Goal: Task Accomplishment & Management: Manage account settings

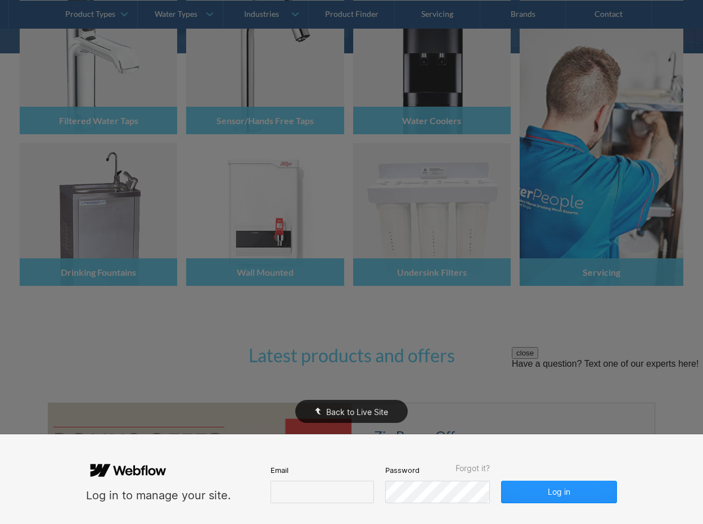
scroll to position [337, 0]
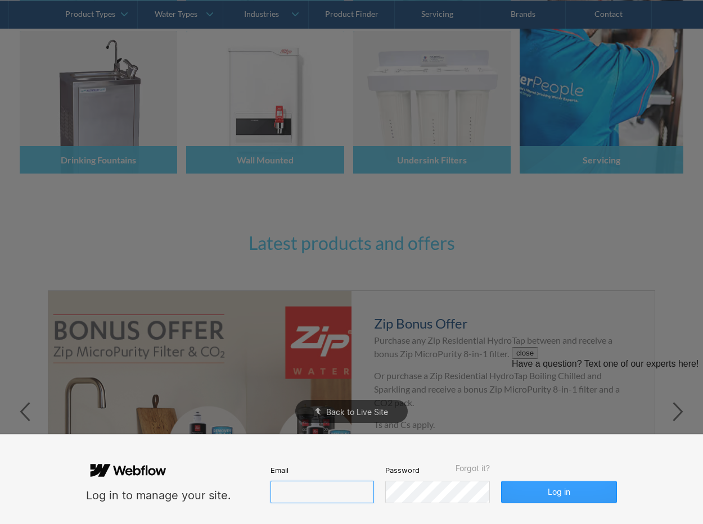
type input "[PERSON_NAME][EMAIL_ADDRESS][DOMAIN_NAME]"
click at [573, 490] on button "Log in" at bounding box center [559, 492] width 116 height 22
click at [555, 485] on button "Log in" at bounding box center [559, 492] width 116 height 22
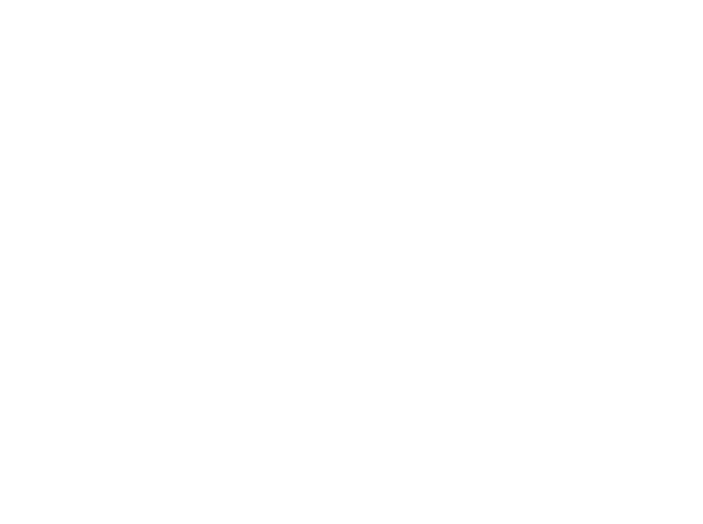
scroll to position [0, 0]
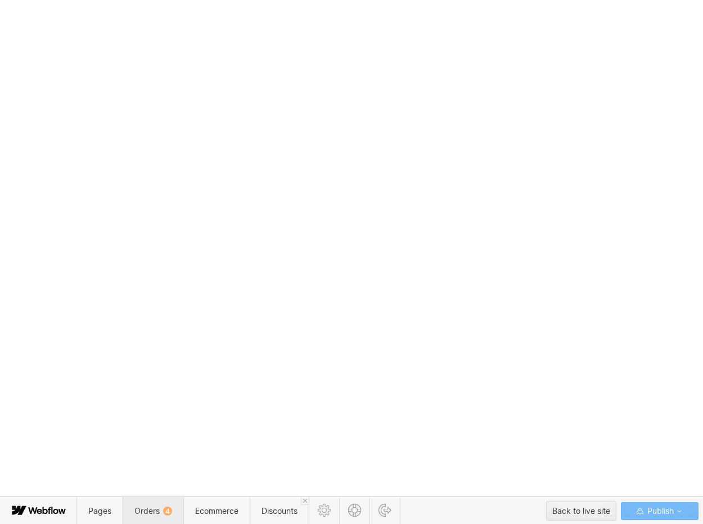
click at [146, 509] on span "Orders 4" at bounding box center [153, 511] width 38 height 10
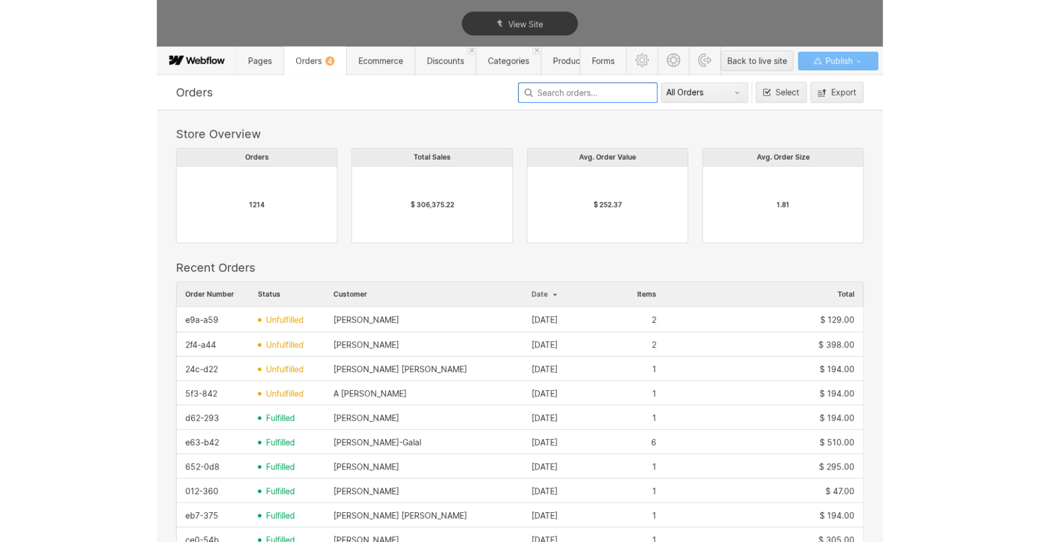
scroll to position [606, 657]
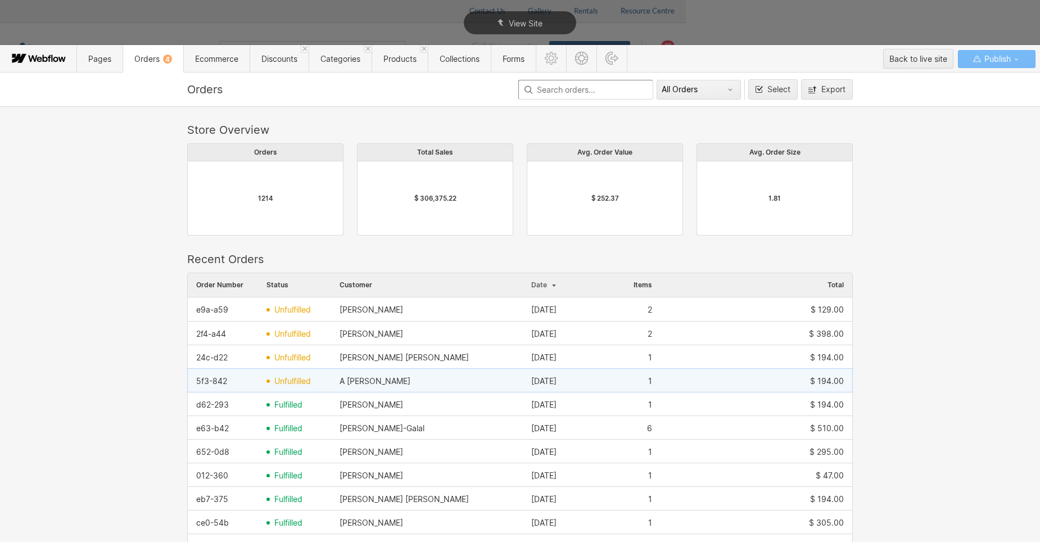
click at [366, 377] on div "A [PERSON_NAME]" at bounding box center [374, 381] width 71 height 9
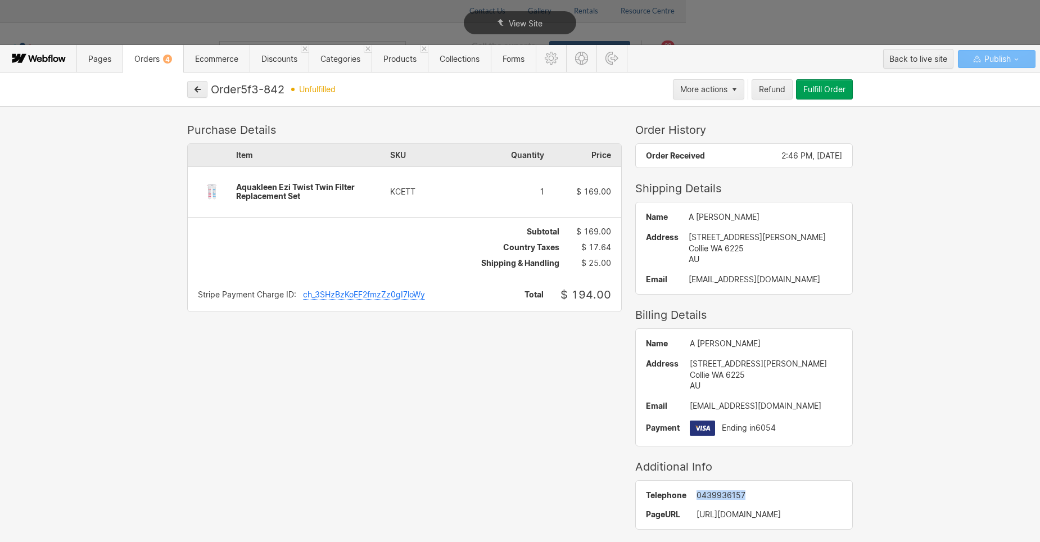
drag, startPoint x: 730, startPoint y: 494, endPoint x: 682, endPoint y: 497, distance: 48.4
click at [696, 497] on div "0439936157" at bounding box center [769, 495] width 146 height 9
drag, startPoint x: 682, startPoint y: 496, endPoint x: 691, endPoint y: 495, distance: 8.5
copy div "0439936157"
drag, startPoint x: 288, startPoint y: 88, endPoint x: 246, endPoint y: 89, distance: 41.6
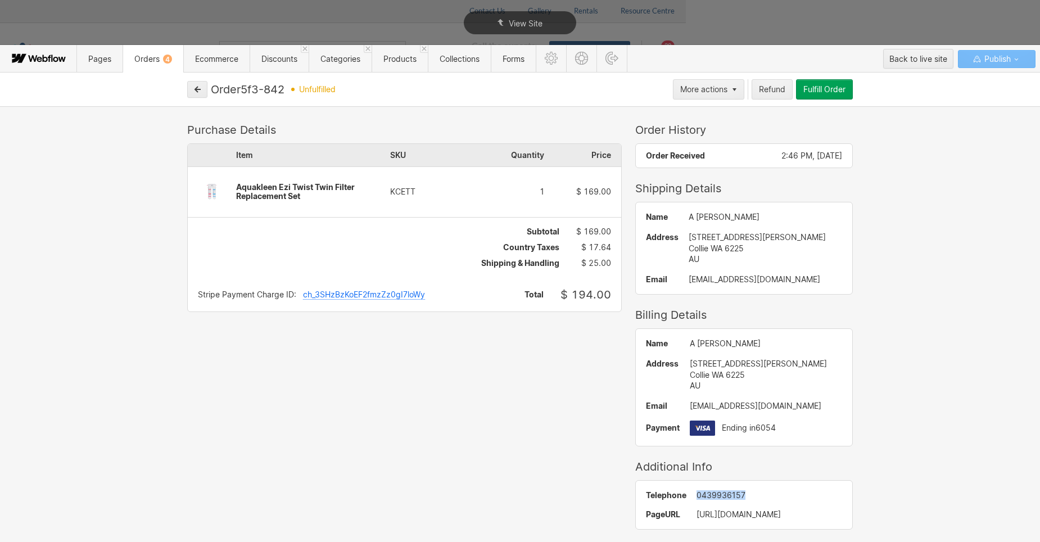
click at [246, 89] on div "Order 5f3-842" at bounding box center [248, 89] width 74 height 13
click at [702, 88] on div "Fulfill Order" at bounding box center [824, 89] width 42 height 9
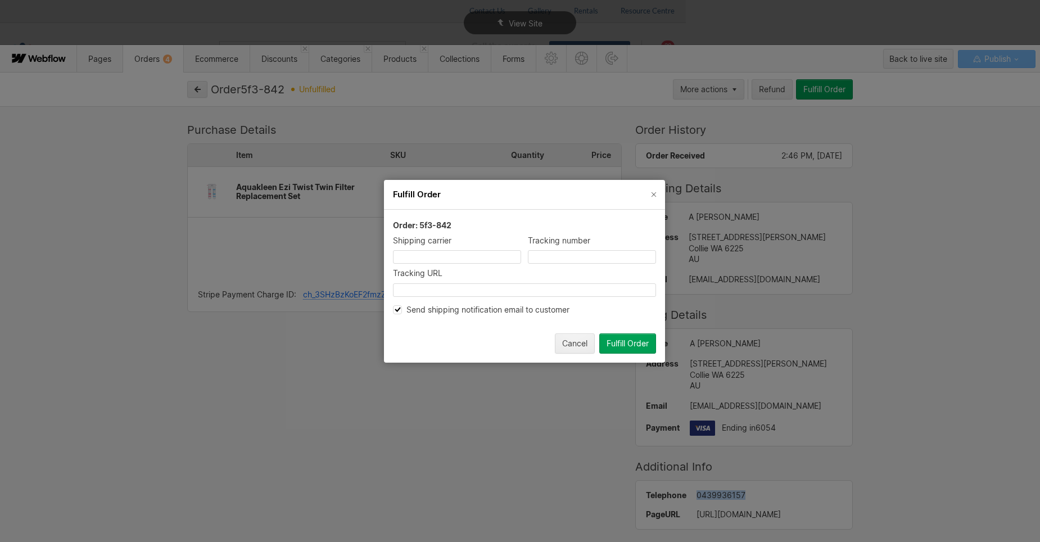
click at [620, 341] on div "Fulfill Order" at bounding box center [627, 342] width 42 height 9
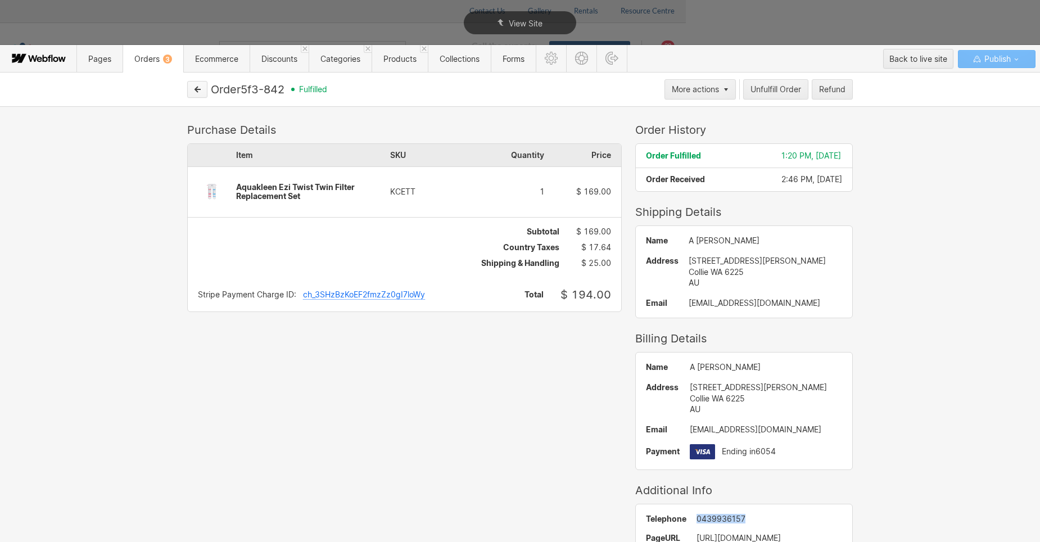
click at [191, 85] on button "button" at bounding box center [197, 89] width 20 height 17
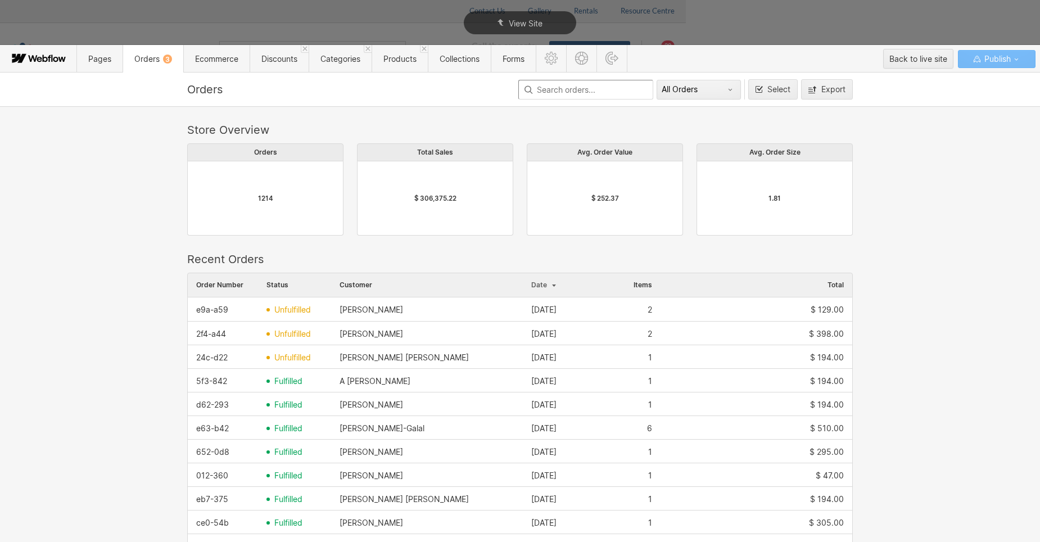
click at [366, 360] on div "[PERSON_NAME] [PERSON_NAME]" at bounding box center [403, 357] width 129 height 9
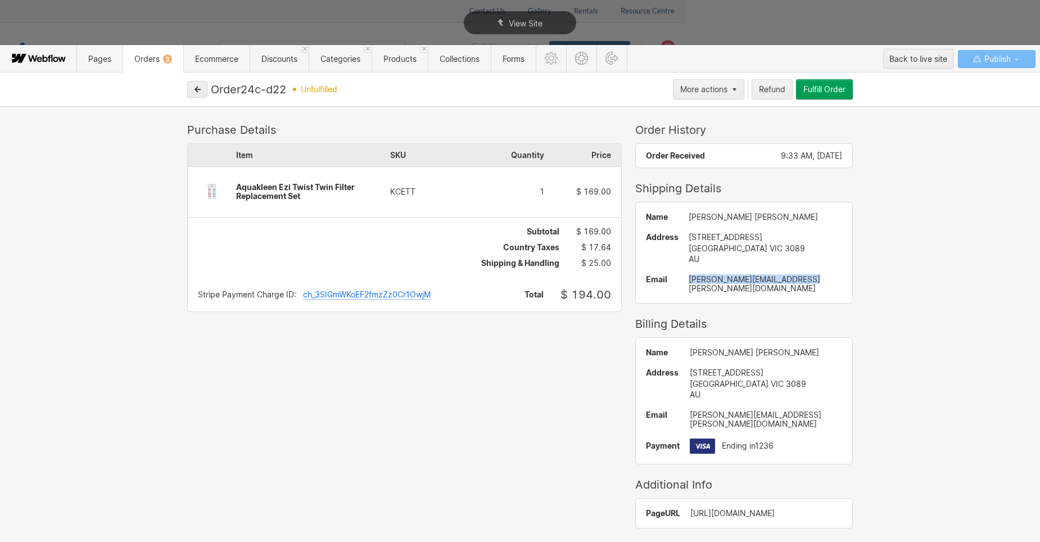
drag, startPoint x: 800, startPoint y: 280, endPoint x: 678, endPoint y: 286, distance: 122.1
click at [678, 286] on div "Name [PERSON_NAME] [PERSON_NAME] Address [STREET_ADDRESS] AU Email [PERSON_NAME…" at bounding box center [744, 252] width 216 height 101
drag, startPoint x: 678, startPoint y: 286, endPoint x: 709, endPoint y: 280, distance: 31.4
click at [702, 81] on button "Fulfill Order" at bounding box center [824, 89] width 57 height 20
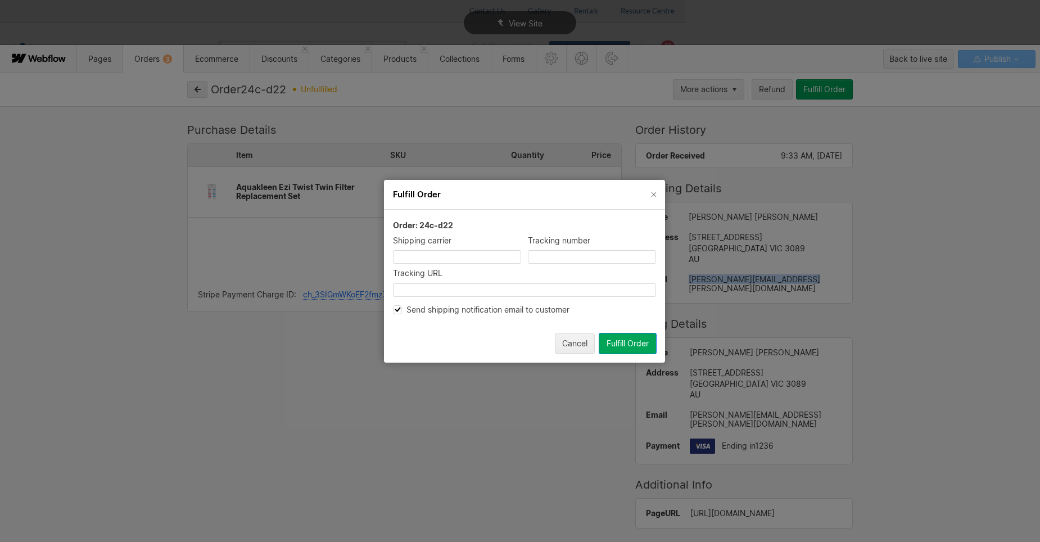
click at [635, 339] on div "Fulfill Order" at bounding box center [627, 342] width 42 height 9
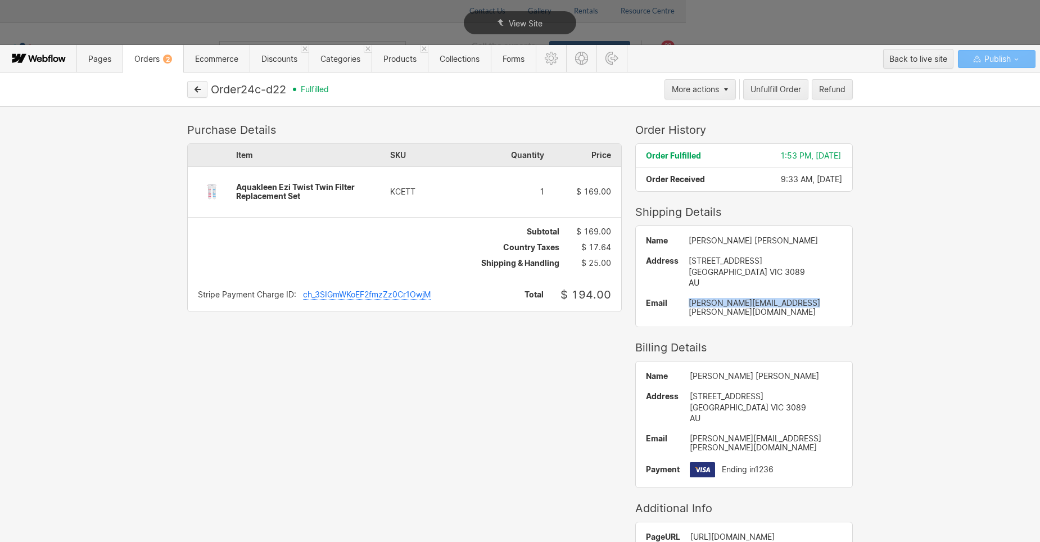
click at [199, 87] on icon "button" at bounding box center [197, 89] width 8 height 8
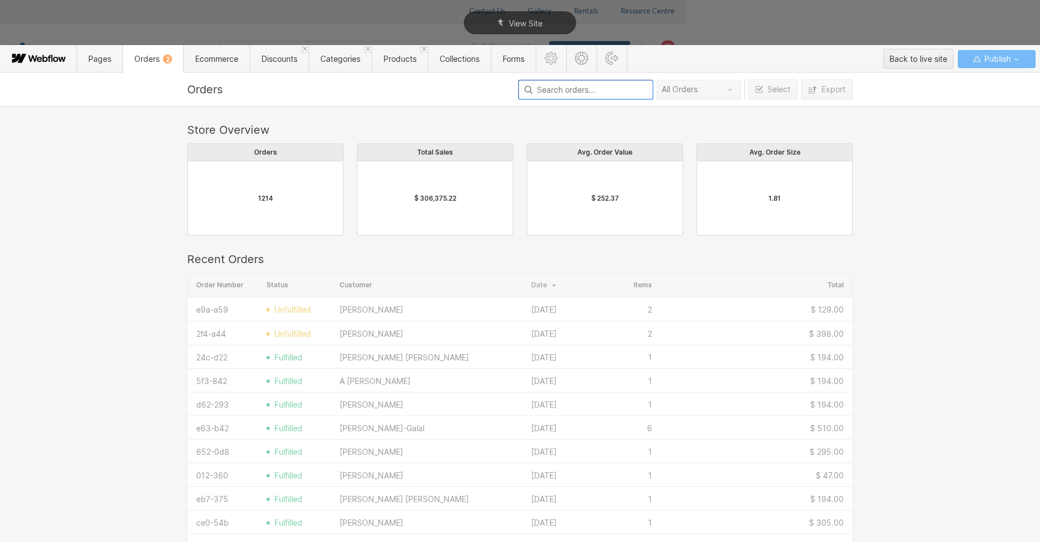
click at [158, 58] on span "Orders 2" at bounding box center [153, 59] width 38 height 10
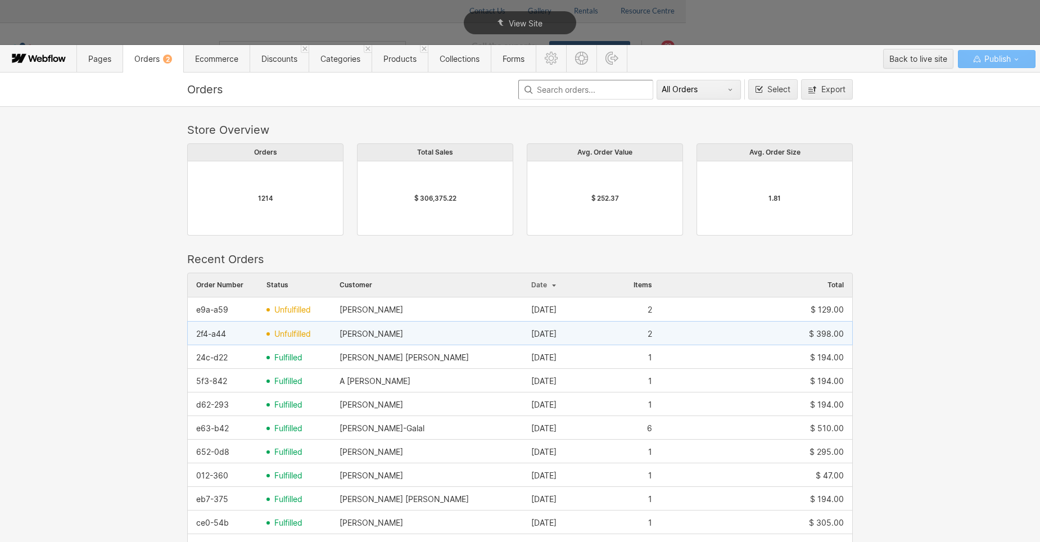
click at [380, 333] on div "[PERSON_NAME]" at bounding box center [427, 334] width 192 height 18
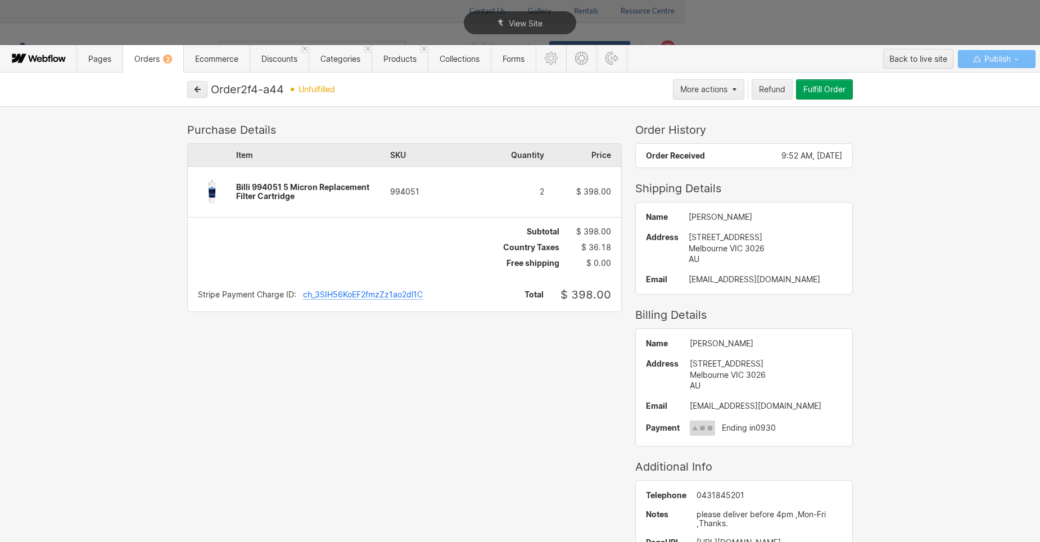
click at [161, 58] on span "Orders 2" at bounding box center [153, 59] width 38 height 10
drag, startPoint x: 810, startPoint y: 277, endPoint x: 672, endPoint y: 281, distance: 137.8
click at [688, 281] on div "[EMAIL_ADDRESS][DOMAIN_NAME]" at bounding box center [764, 279] width 153 height 9
drag, startPoint x: 672, startPoint y: 281, endPoint x: 688, endPoint y: 278, distance: 16.0
drag, startPoint x: 688, startPoint y: 278, endPoint x: 676, endPoint y: 279, distance: 11.9
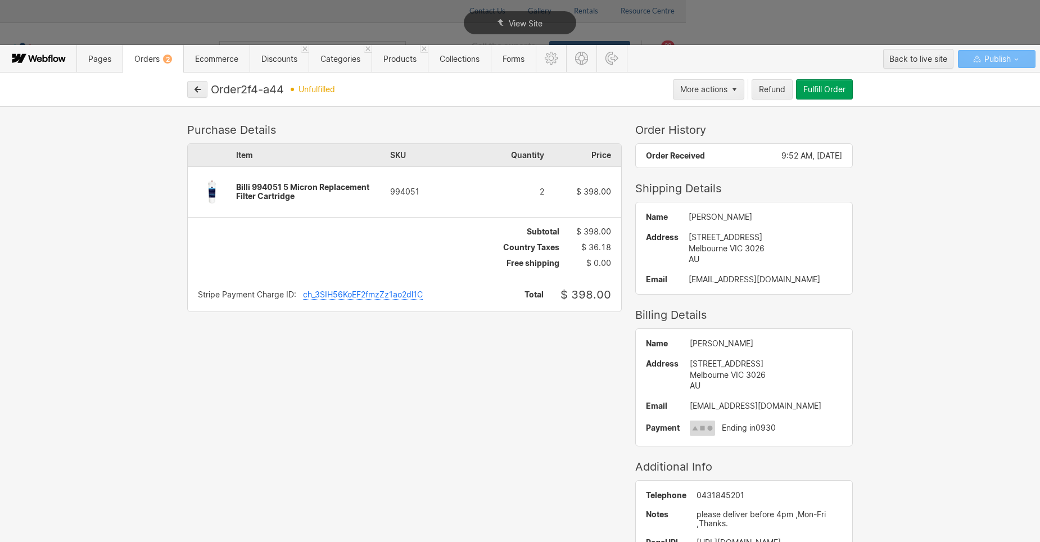
click at [688, 279] on div "[EMAIL_ADDRESS][DOMAIN_NAME]" at bounding box center [764, 279] width 153 height 9
drag, startPoint x: 802, startPoint y: 283, endPoint x: 666, endPoint y: 280, distance: 136.1
click at [666, 280] on div "Name [PERSON_NAME] Address [STREET_ADDRESS] AU Email [EMAIL_ADDRESS][DOMAIN_NAM…" at bounding box center [744, 248] width 216 height 92
drag, startPoint x: 666, startPoint y: 280, endPoint x: 692, endPoint y: 279, distance: 25.9
copy div "[EMAIL_ADDRESS][DOMAIN_NAME]"
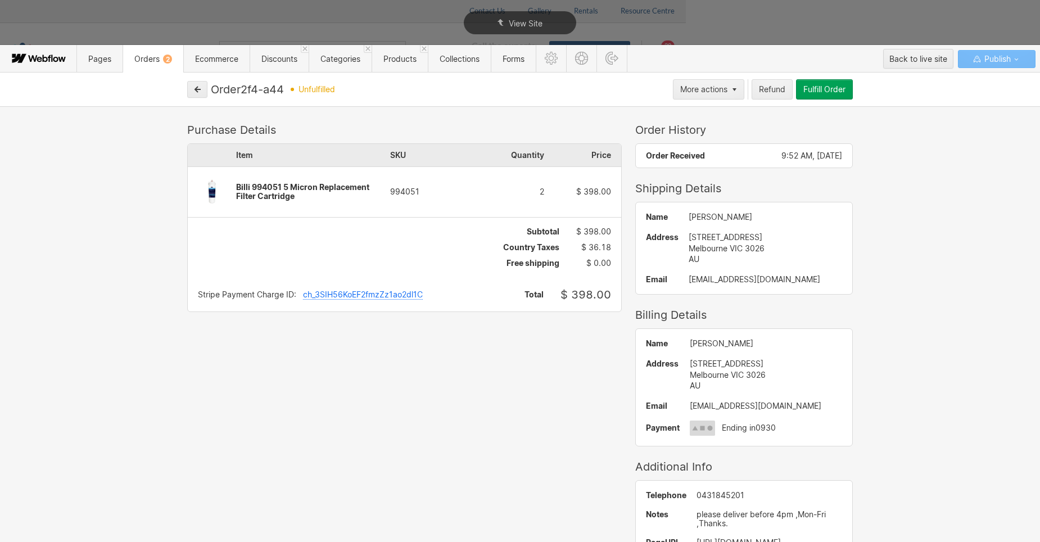
scroll to position [26, 0]
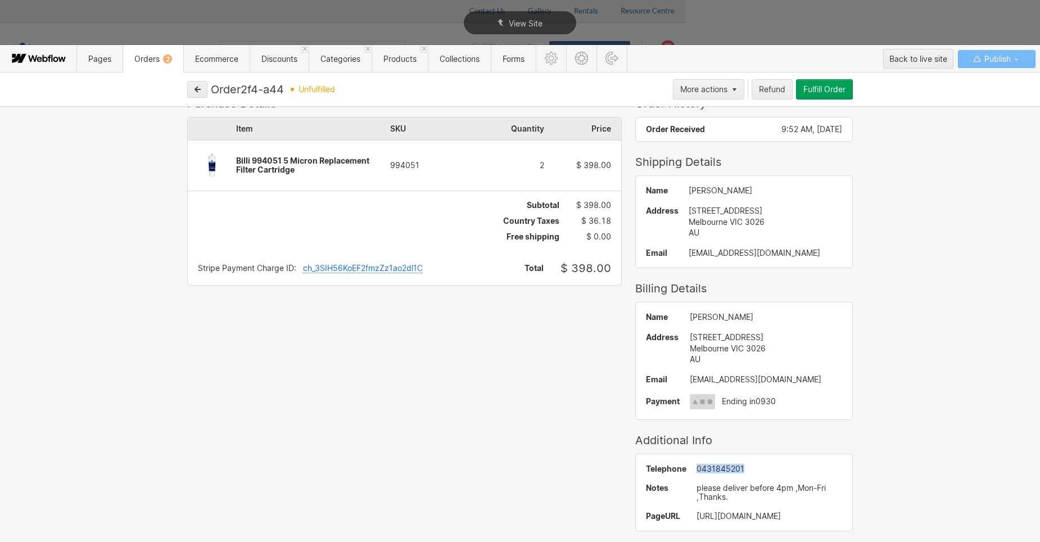
drag, startPoint x: 732, startPoint y: 466, endPoint x: 676, endPoint y: 468, distance: 56.2
click at [676, 468] on div "Telephone [PHONE_NUMBER] Notes please deliver before 4pm ,Mon-Fri ,Thanks. Page…" at bounding box center [744, 492] width 216 height 76
drag, startPoint x: 676, startPoint y: 468, endPoint x: 697, endPoint y: 468, distance: 21.9
copy div "0431845201"
drag, startPoint x: 669, startPoint y: 379, endPoint x: 808, endPoint y: 374, distance: 138.9
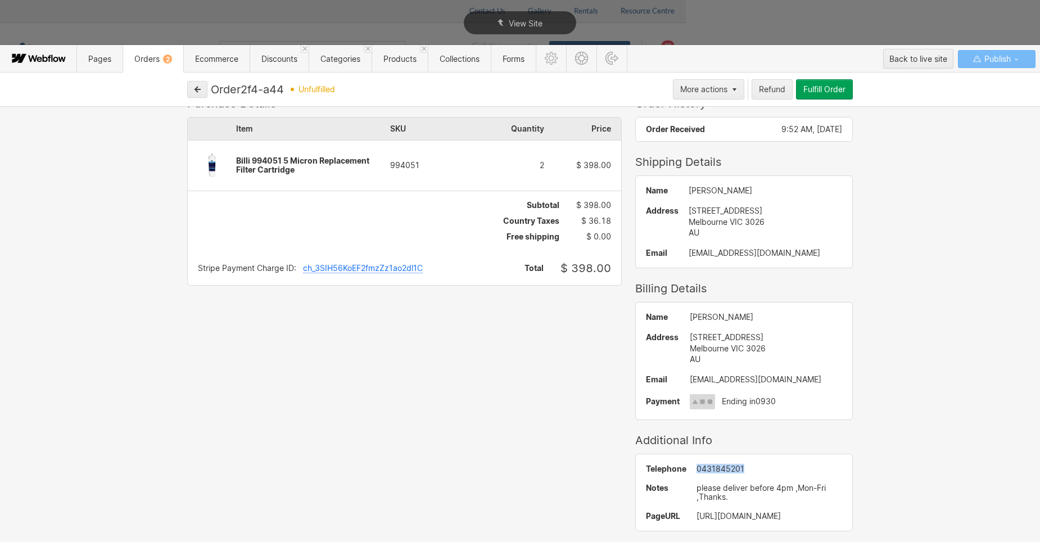
click at [702, 374] on div "Name [PERSON_NAME] Address [STREET_ADDRESS] AU Email [EMAIL_ADDRESS][DOMAIN_NAM…" at bounding box center [744, 360] width 216 height 117
drag, startPoint x: 808, startPoint y: 374, endPoint x: 791, endPoint y: 379, distance: 18.1
copy div "[EMAIL_ADDRESS][DOMAIN_NAME]"
click at [702, 87] on div "Fulfill Order" at bounding box center [824, 89] width 42 height 9
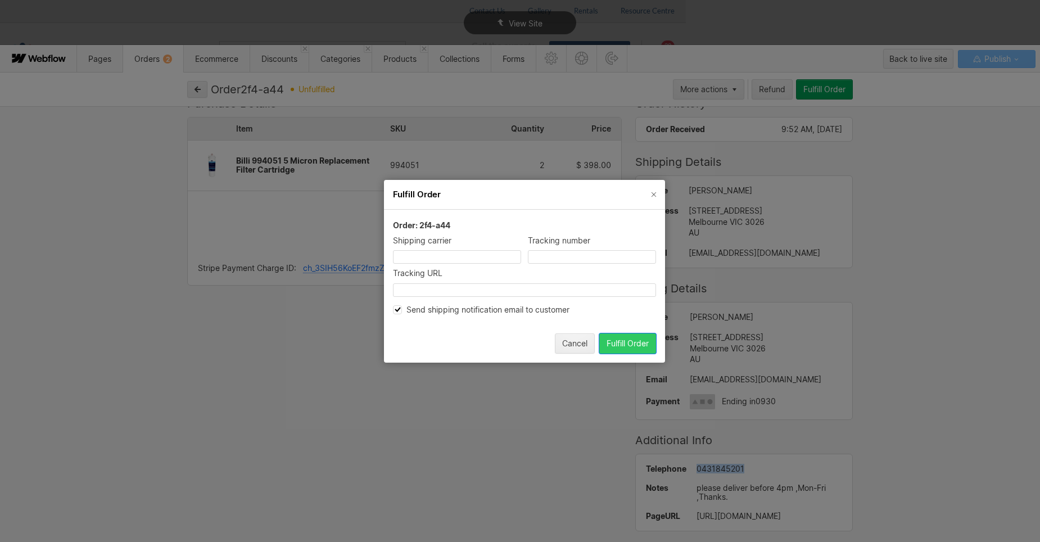
click at [627, 343] on div "Fulfill Order" at bounding box center [627, 342] width 42 height 9
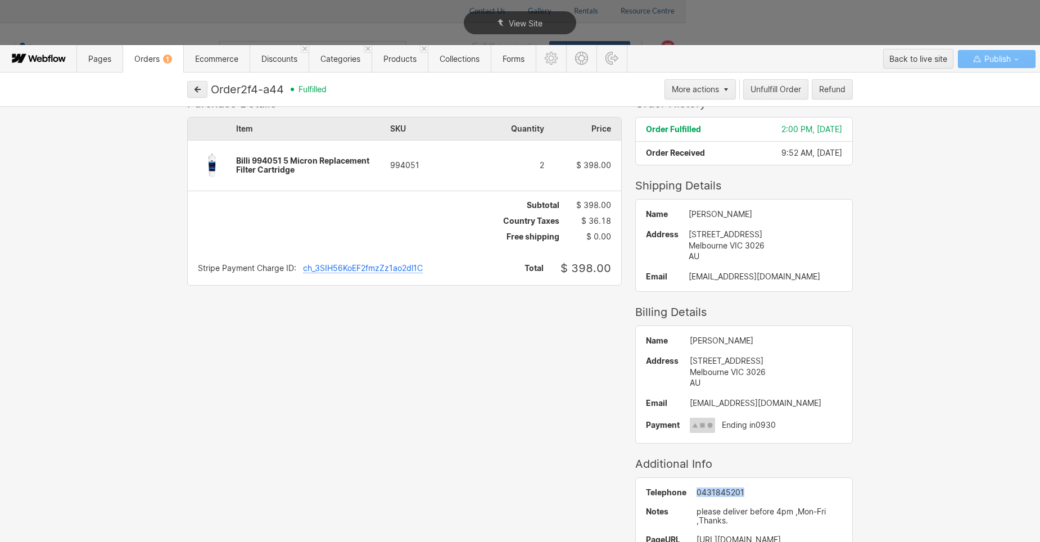
click at [151, 59] on span "Orders 1" at bounding box center [153, 59] width 38 height 10
click at [197, 89] on icon "button" at bounding box center [197, 89] width 8 height 8
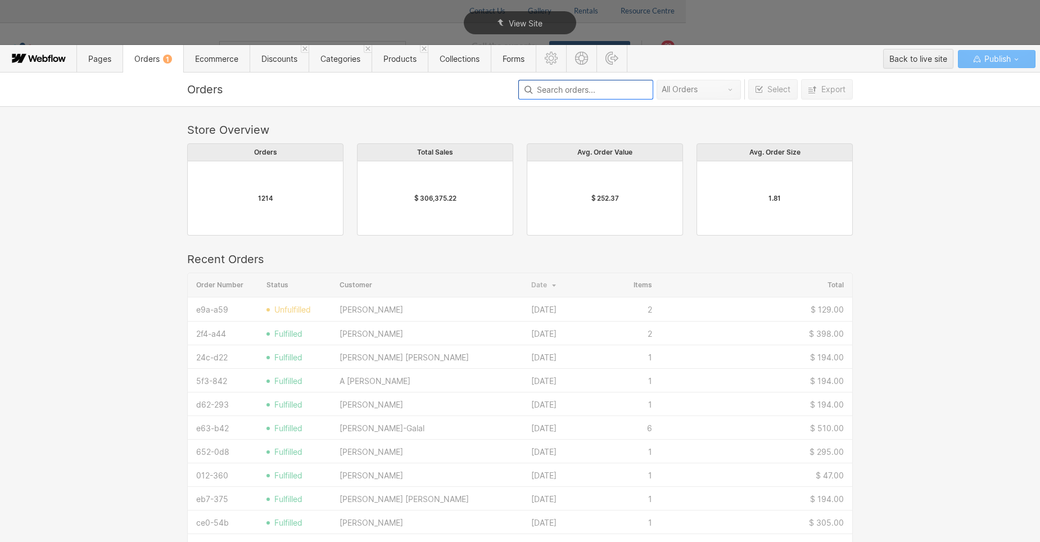
scroll to position [606, 657]
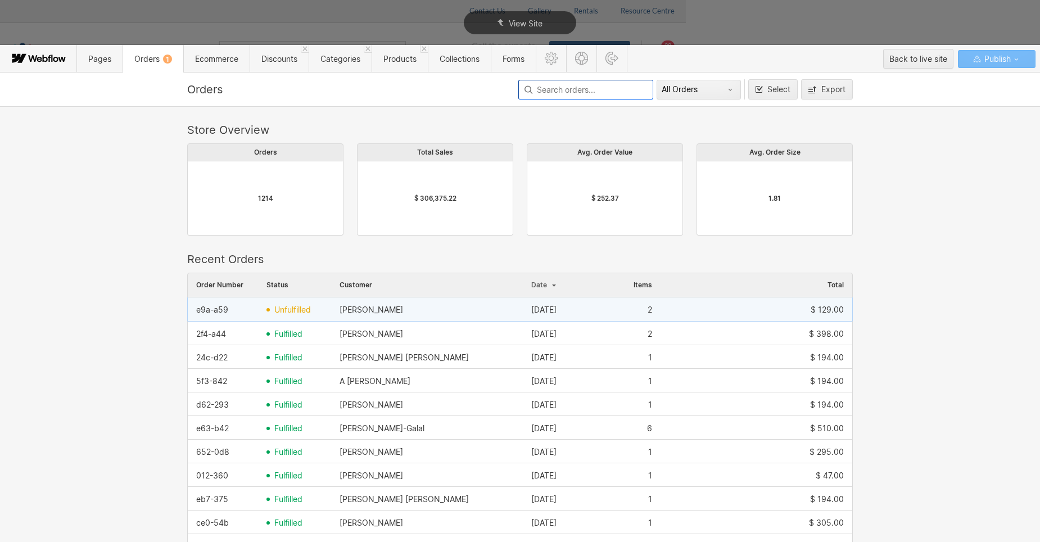
click at [368, 310] on div "[PERSON_NAME]" at bounding box center [371, 309] width 64 height 9
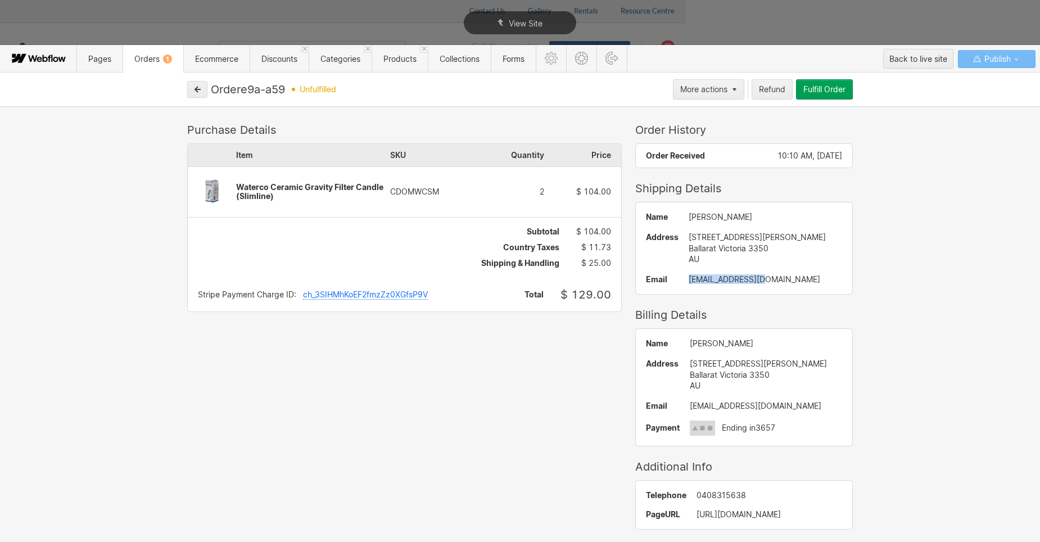
drag, startPoint x: 750, startPoint y: 281, endPoint x: 674, endPoint y: 284, distance: 75.9
click at [674, 284] on div "Name [PERSON_NAME] Address [STREET_ADDRESS][PERSON_NAME] AU Email [EMAIL_ADDRES…" at bounding box center [744, 248] width 216 height 92
drag, startPoint x: 674, startPoint y: 284, endPoint x: 685, endPoint y: 280, distance: 11.7
copy div "[EMAIL_ADDRESS][DOMAIN_NAME]"
drag, startPoint x: 826, startPoint y: 89, endPoint x: 1009, endPoint y: 178, distance: 203.1
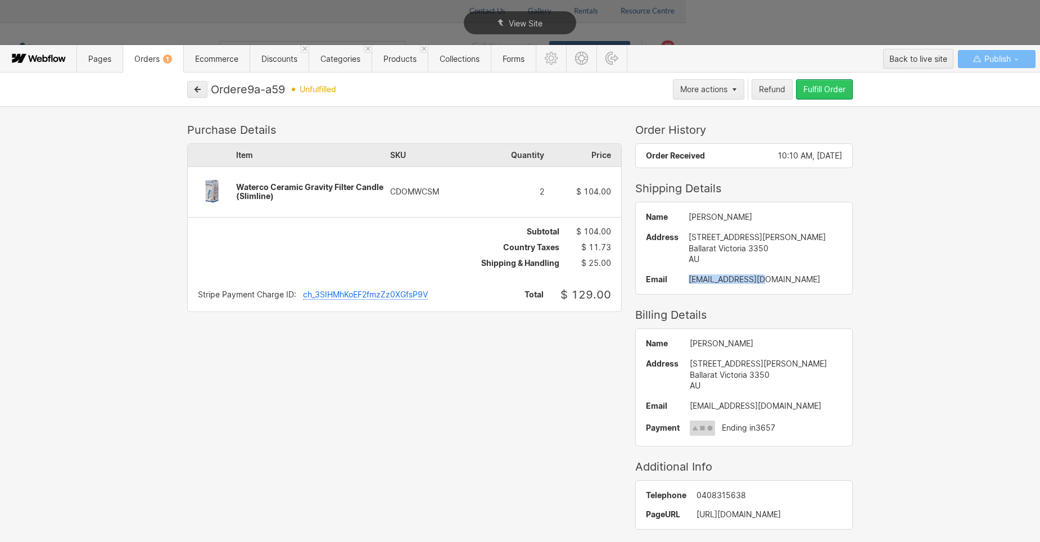
click at [702, 89] on div "Fulfill Order" at bounding box center [824, 89] width 42 height 9
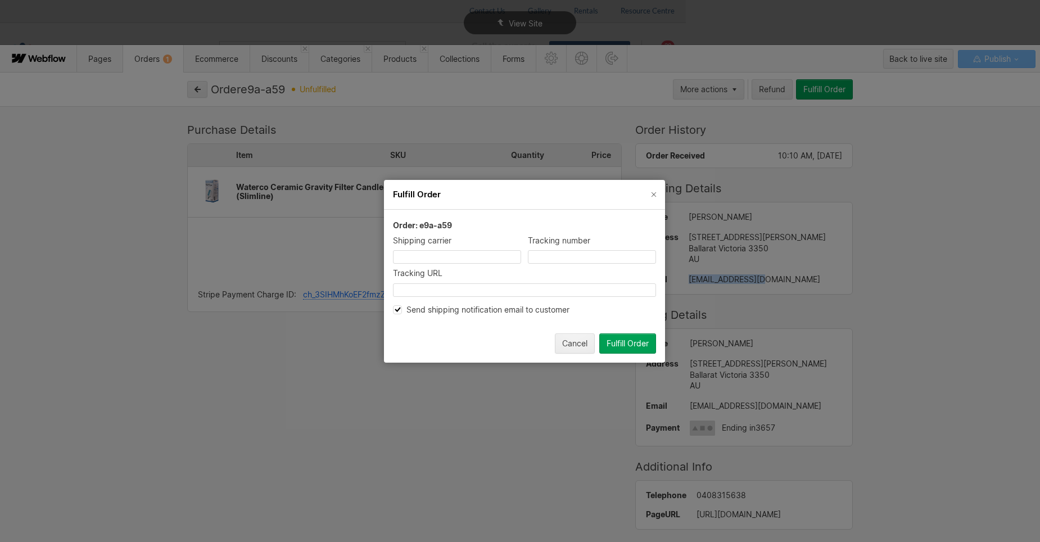
click at [637, 348] on button "Fulfill Order" at bounding box center [627, 343] width 57 height 20
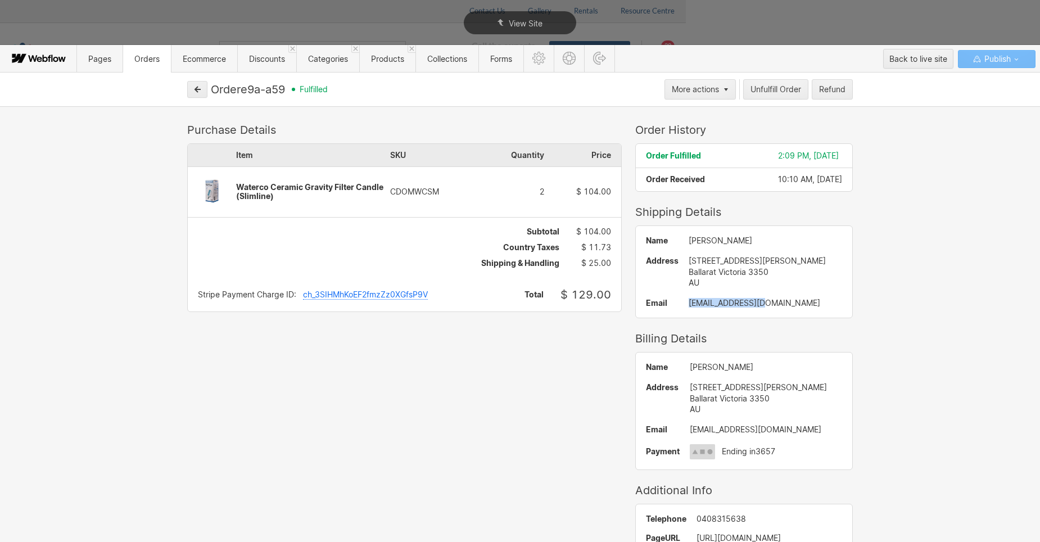
click at [157, 58] on span "Orders" at bounding box center [146, 59] width 25 height 10
click at [142, 60] on span "Orders" at bounding box center [146, 59] width 25 height 10
click at [192, 92] on button "button" at bounding box center [197, 89] width 20 height 17
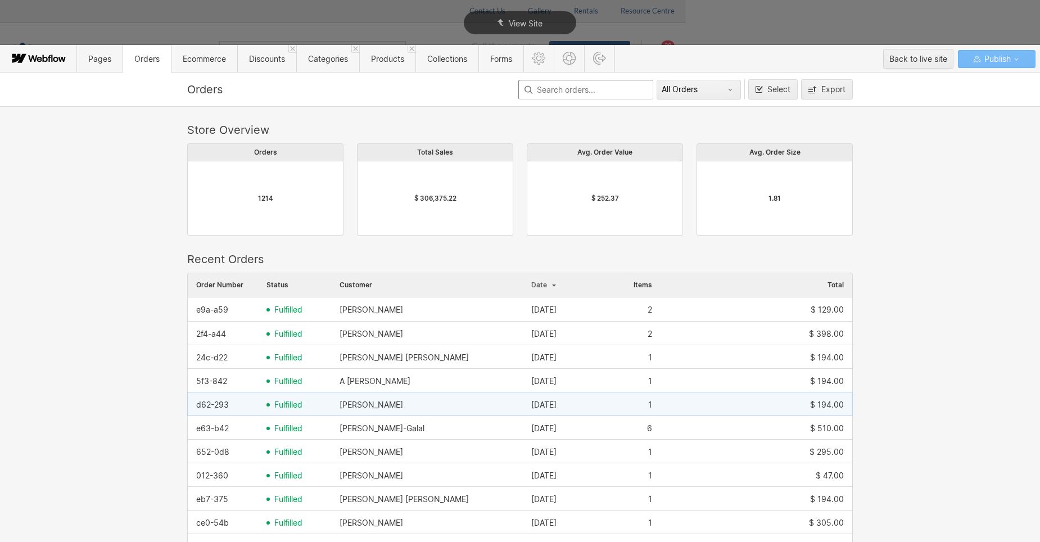
click at [536, 404] on div "[DATE]" at bounding box center [543, 404] width 25 height 9
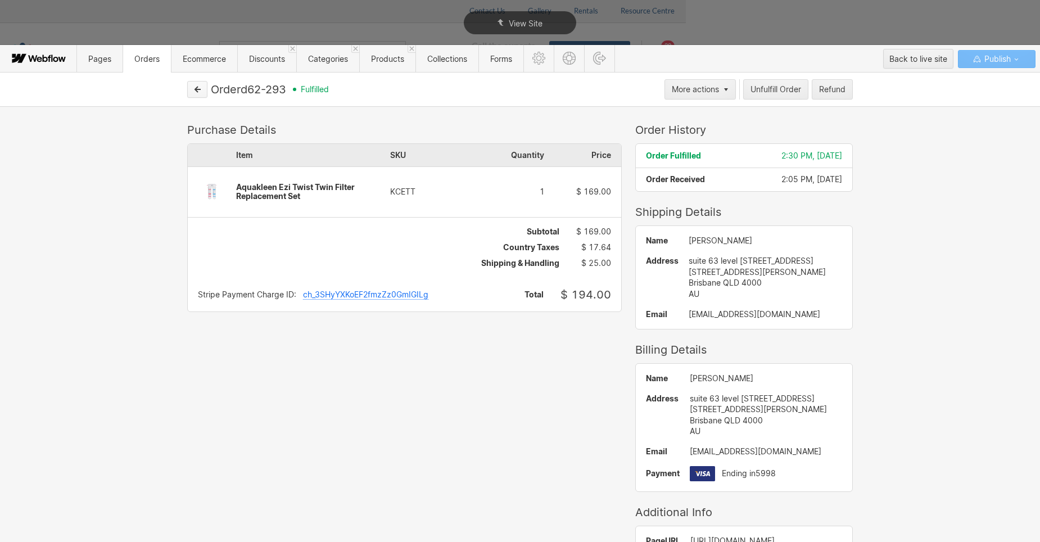
click at [194, 88] on icon "button" at bounding box center [197, 89] width 8 height 8
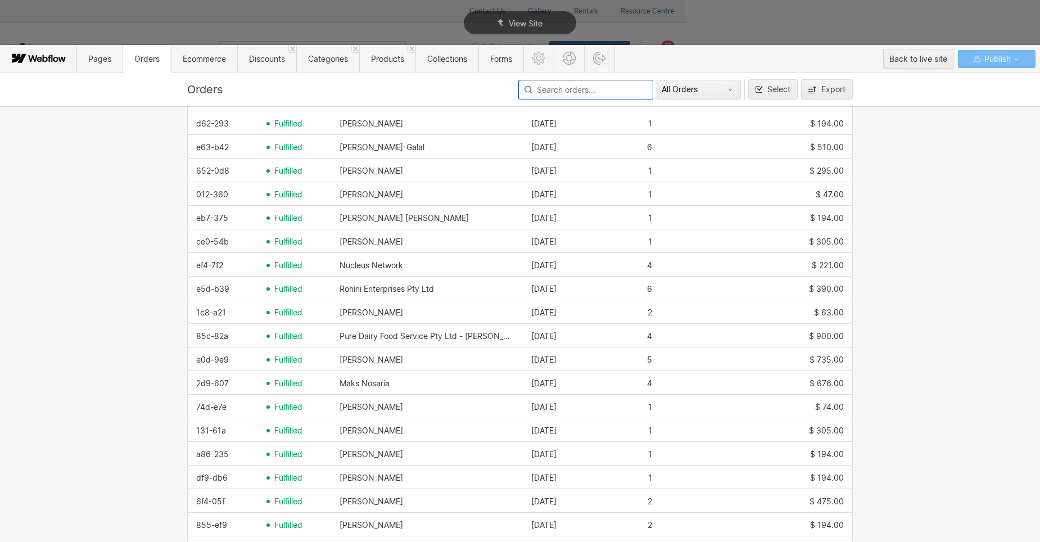
scroll to position [0, 0]
